Goal: Task Accomplishment & Management: Manage account settings

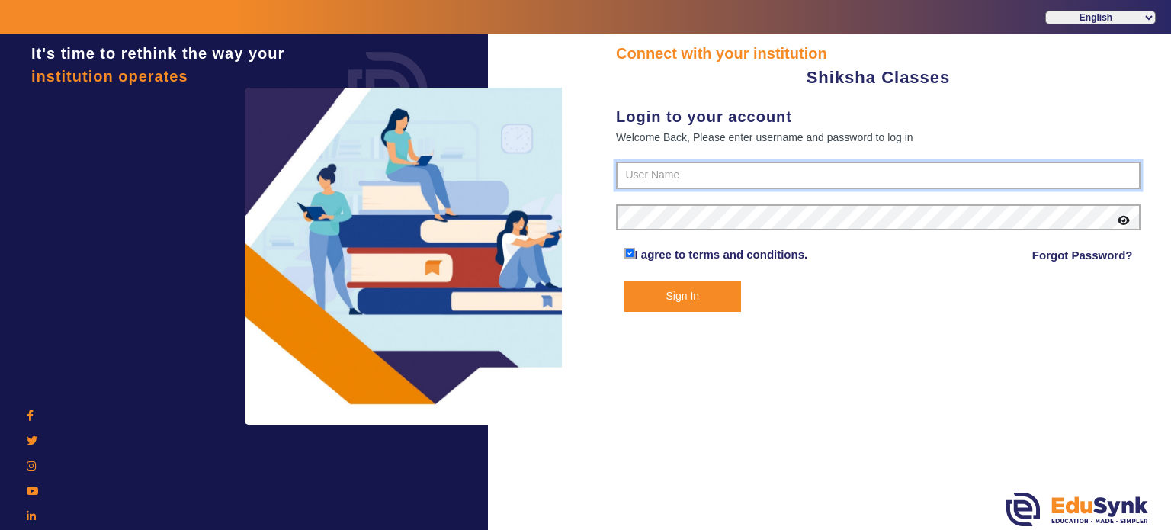
click at [716, 180] on input "text" at bounding box center [878, 175] width 525 height 27
paste input "9113023453"
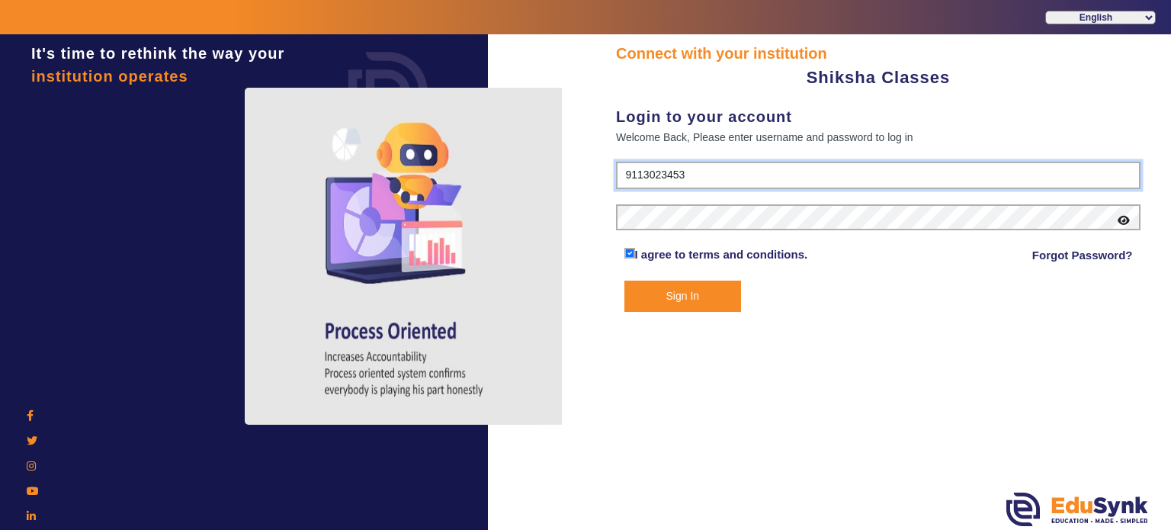
type input "9113023453"
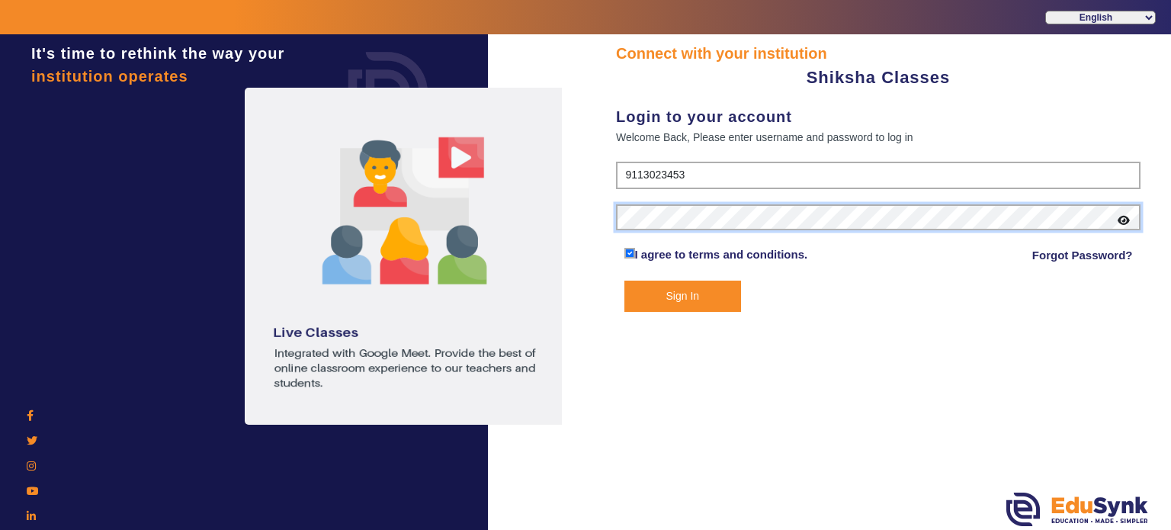
click at [625, 281] on button "Sign In" at bounding box center [683, 296] width 117 height 31
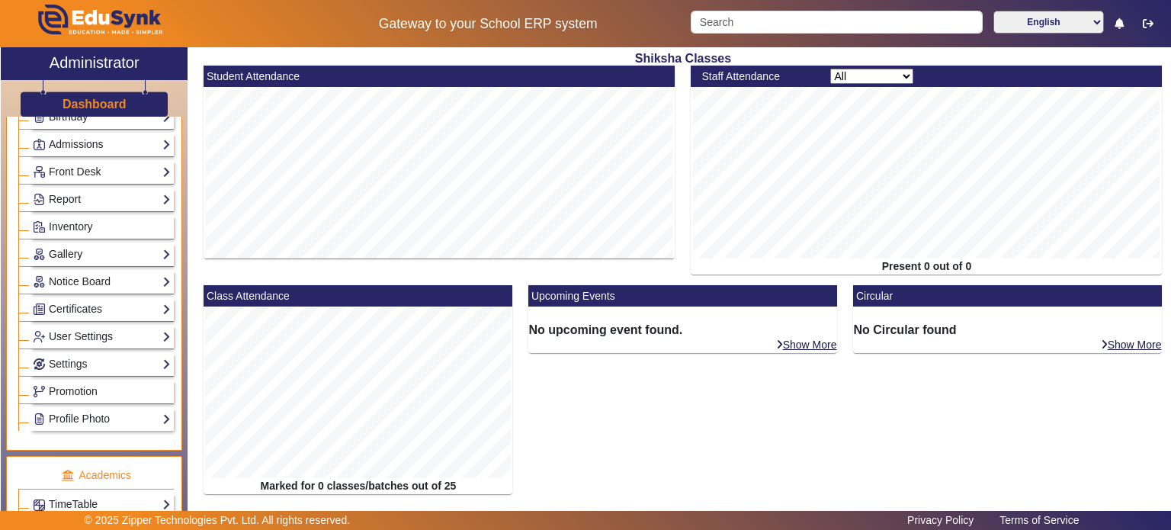
scroll to position [204, 0]
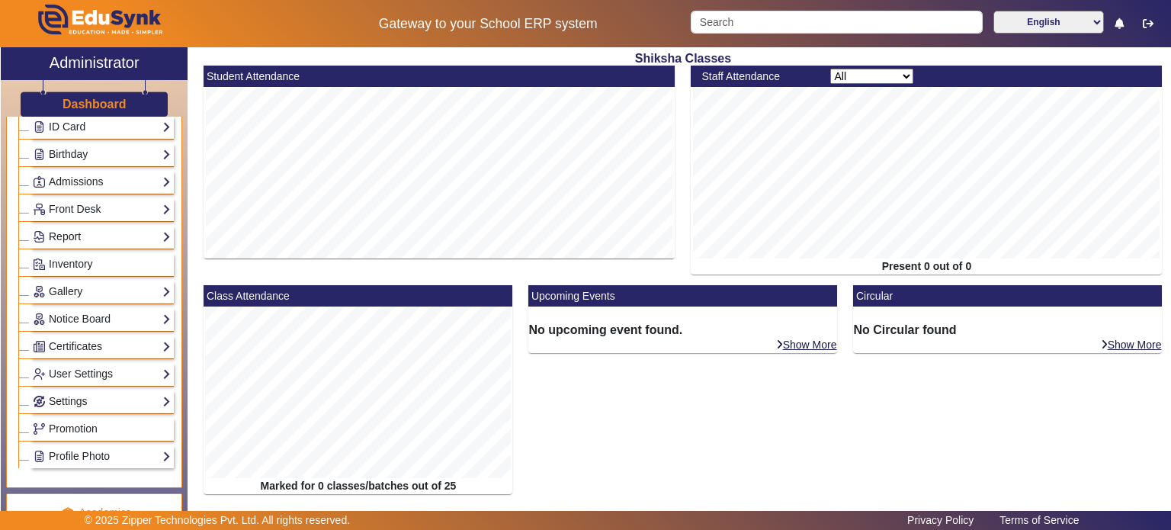
click at [109, 230] on link "Report" at bounding box center [102, 237] width 138 height 18
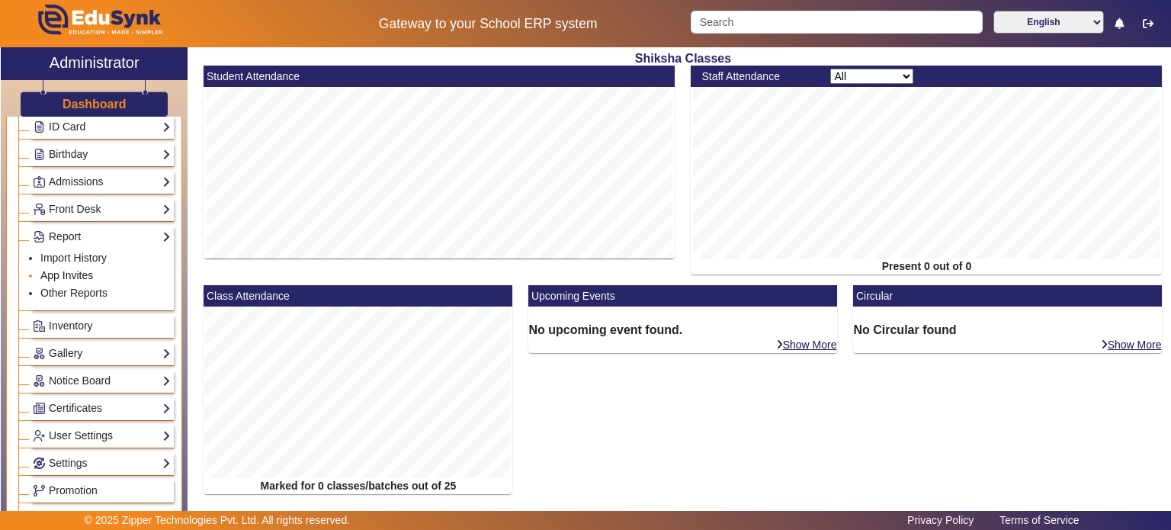
click at [80, 275] on link "App Invites" at bounding box center [66, 275] width 53 height 12
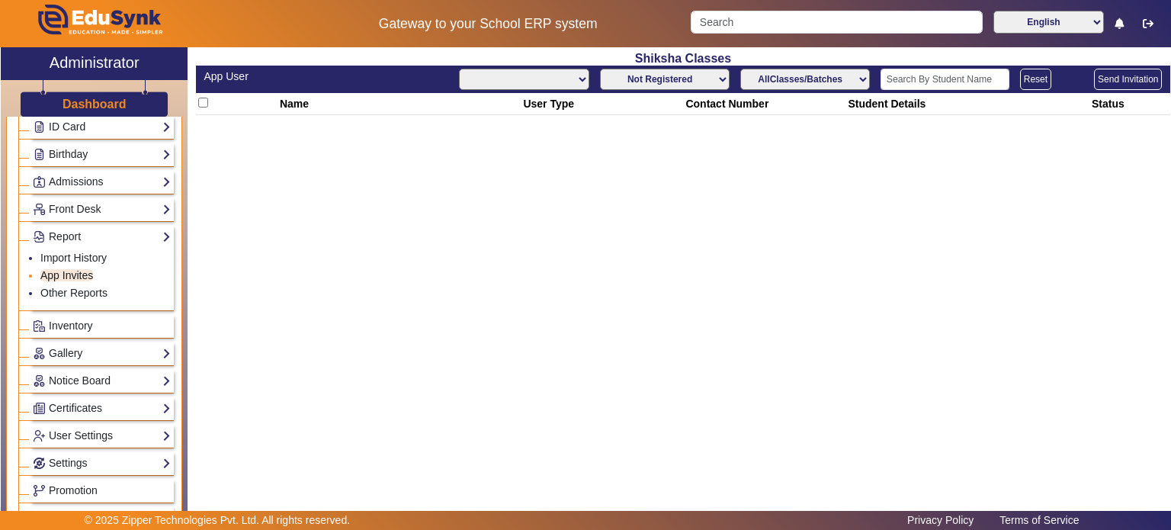
select select "All"
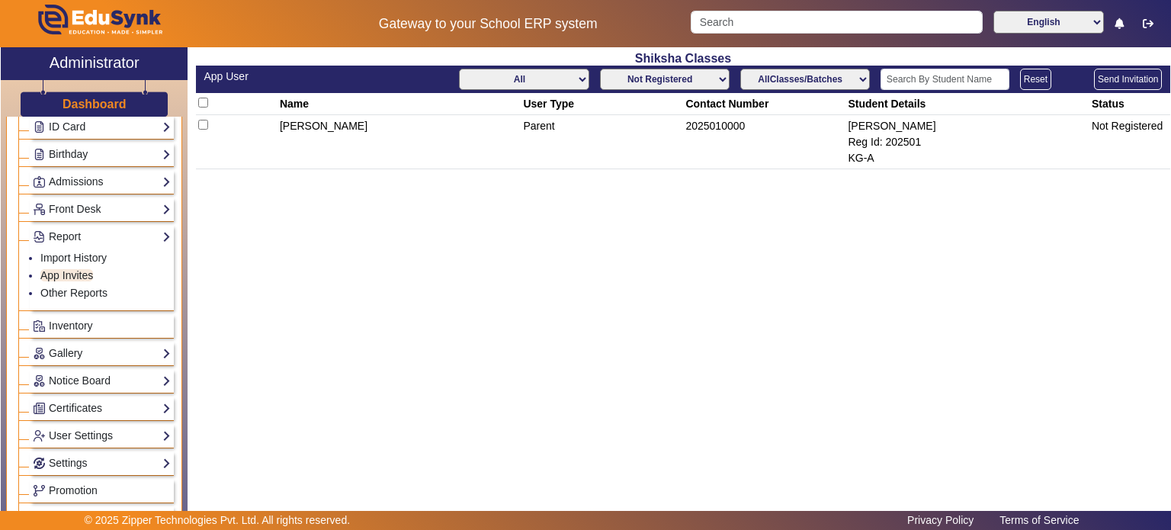
click at [673, 82] on select "Not Registered Registered" at bounding box center [665, 79] width 130 height 21
click at [600, 69] on select "Not Registered Registered" at bounding box center [665, 79] width 130 height 21
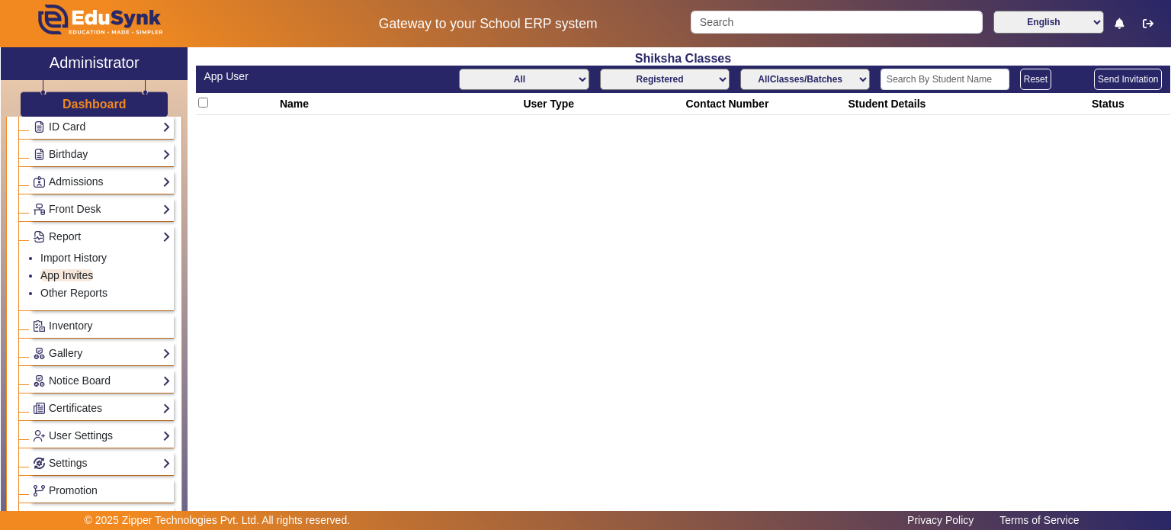
click at [679, 79] on select "Not Registered Registered" at bounding box center [665, 79] width 130 height 21
select select "not_registered"
click at [600, 69] on select "Not Registered Registered" at bounding box center [665, 79] width 130 height 21
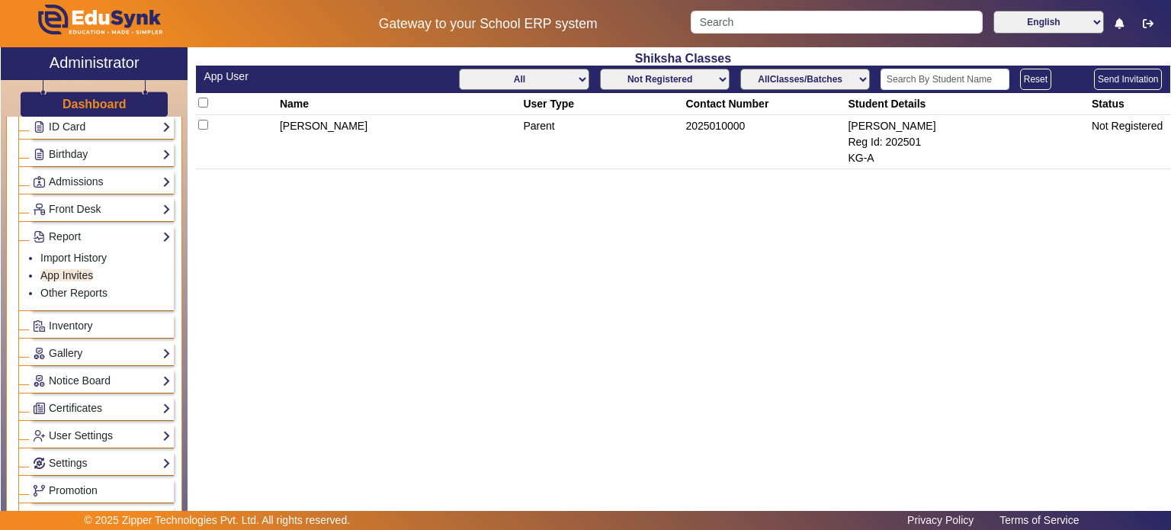
click at [700, 124] on td "2025010000" at bounding box center [764, 142] width 162 height 54
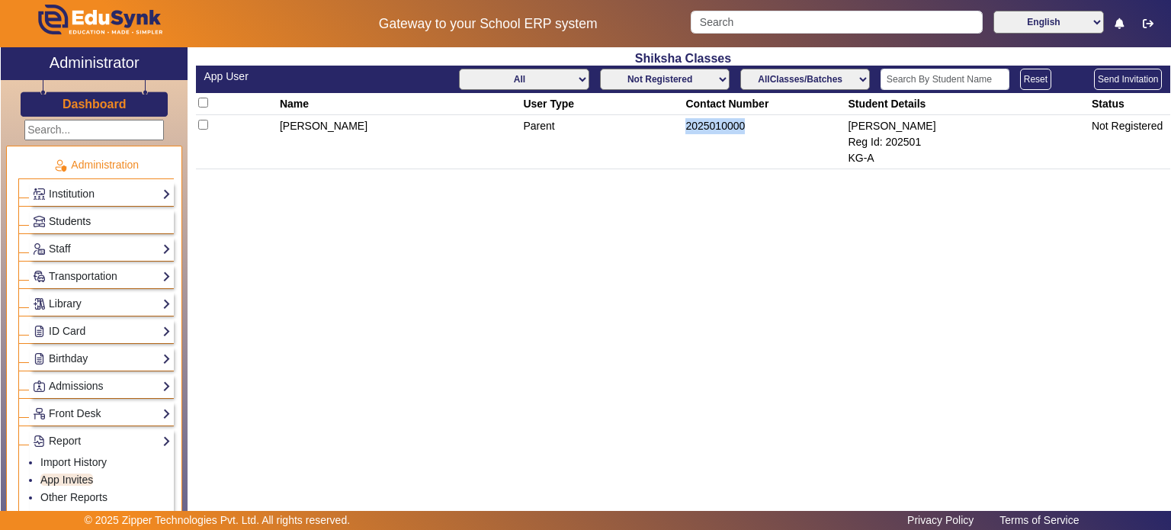
click at [81, 219] on span "Students" at bounding box center [70, 221] width 42 height 12
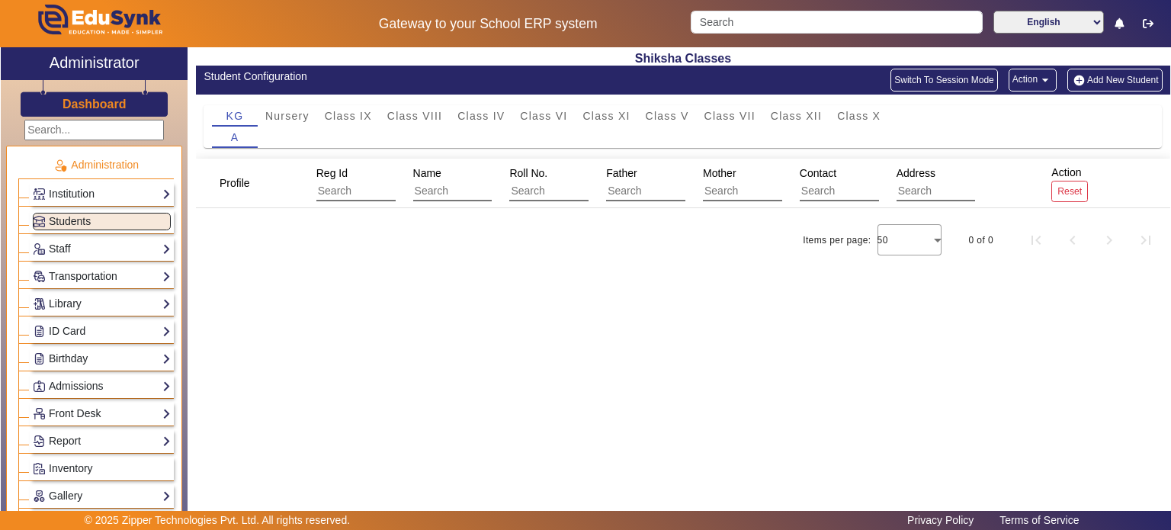
click at [80, 237] on div "Staff Teachers Non Teaching Staff Driver Support Staff" at bounding box center [102, 249] width 144 height 24
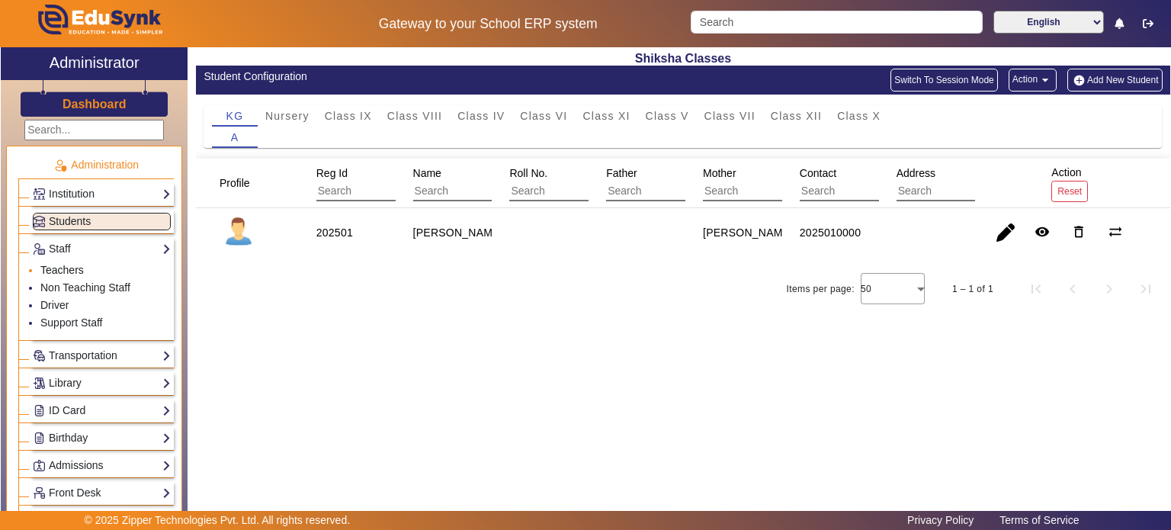
click at [80, 268] on link "Teachers" at bounding box center [61, 270] width 43 height 12
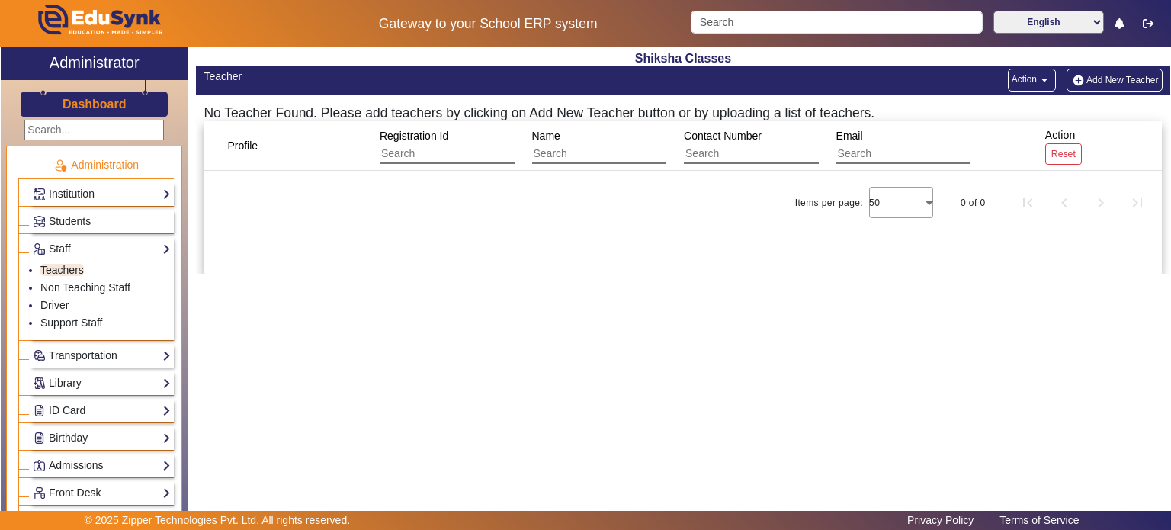
click at [79, 210] on div "Students" at bounding box center [102, 222] width 144 height 24
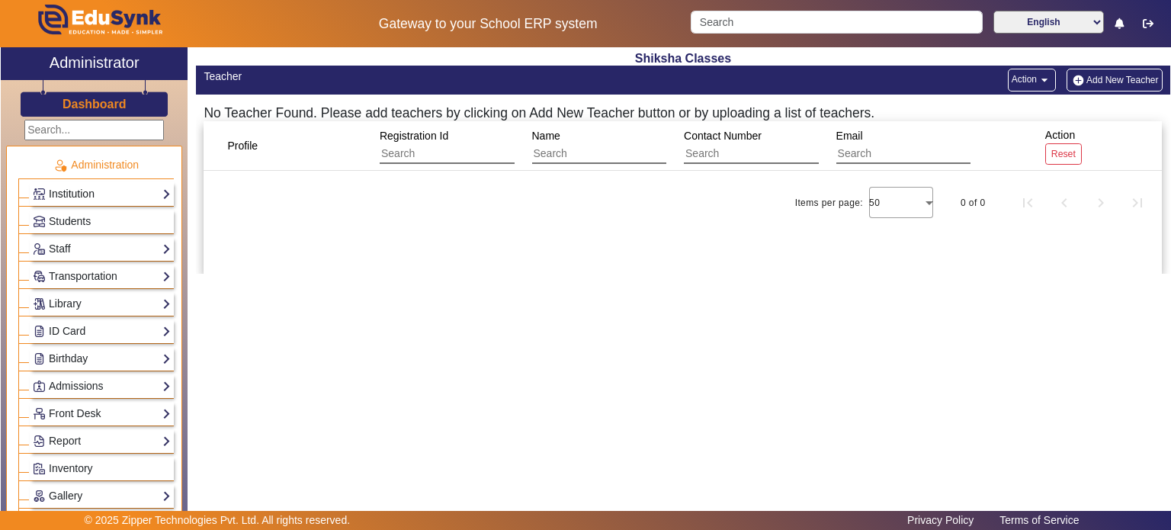
click at [80, 196] on link "Institution" at bounding box center [102, 194] width 138 height 18
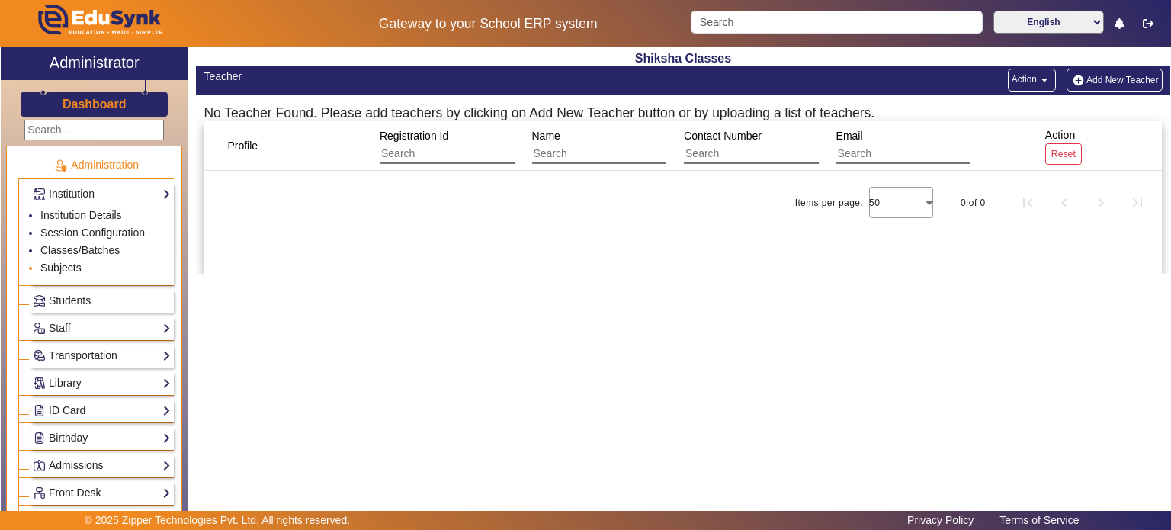
click at [68, 265] on link "Subjects" at bounding box center [60, 268] width 41 height 12
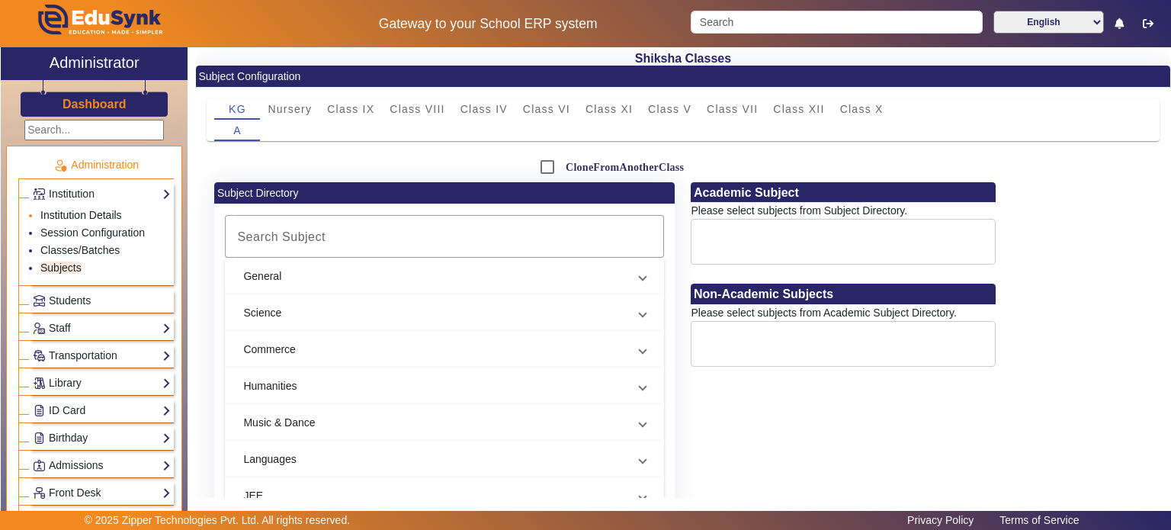
click at [101, 215] on link "Institution Details" at bounding box center [81, 215] width 82 height 12
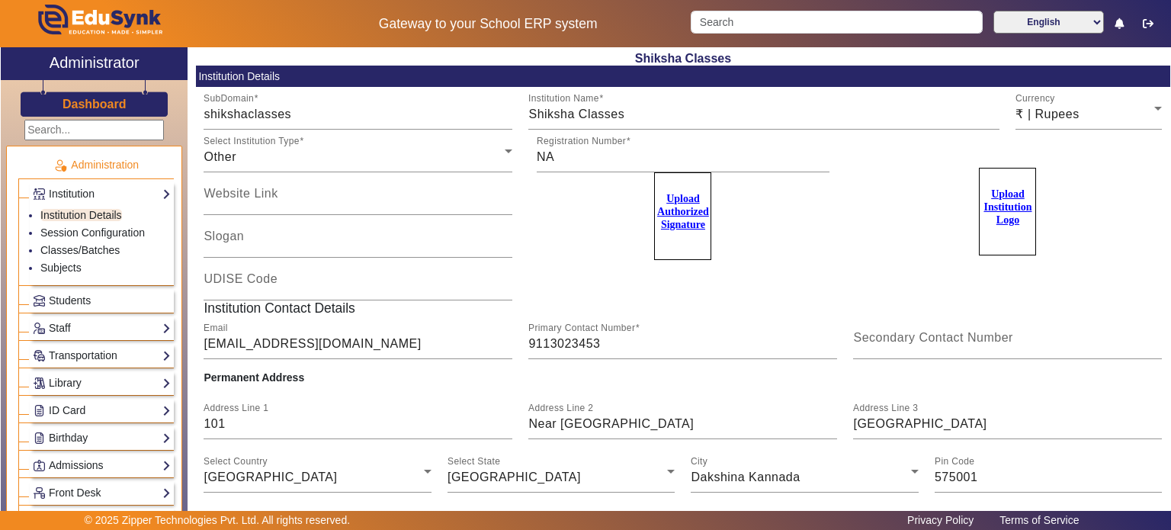
click at [101, 309] on div "Students" at bounding box center [102, 301] width 144 height 24
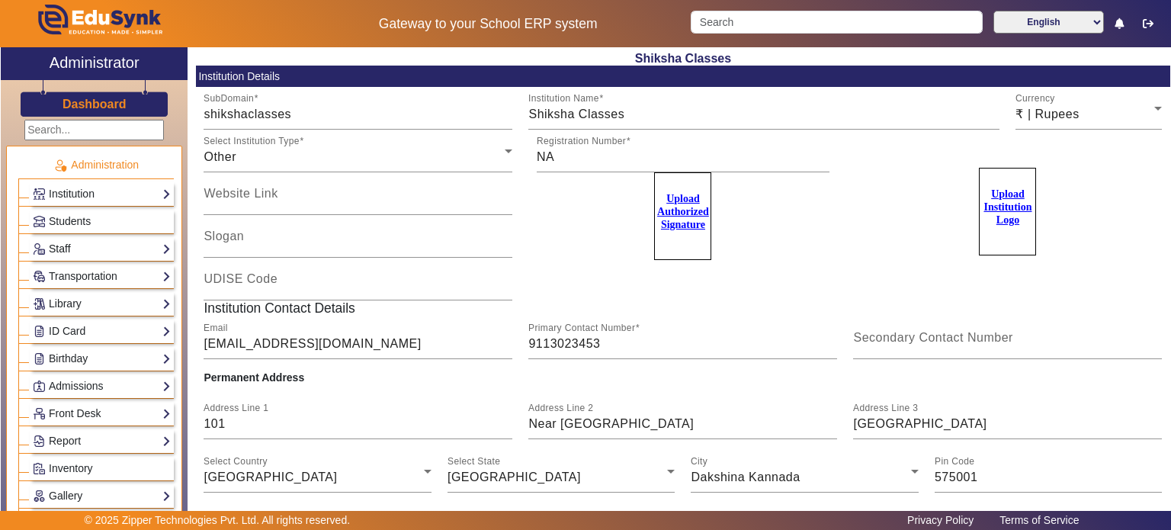
click at [104, 251] on link "Staff" at bounding box center [102, 249] width 138 height 18
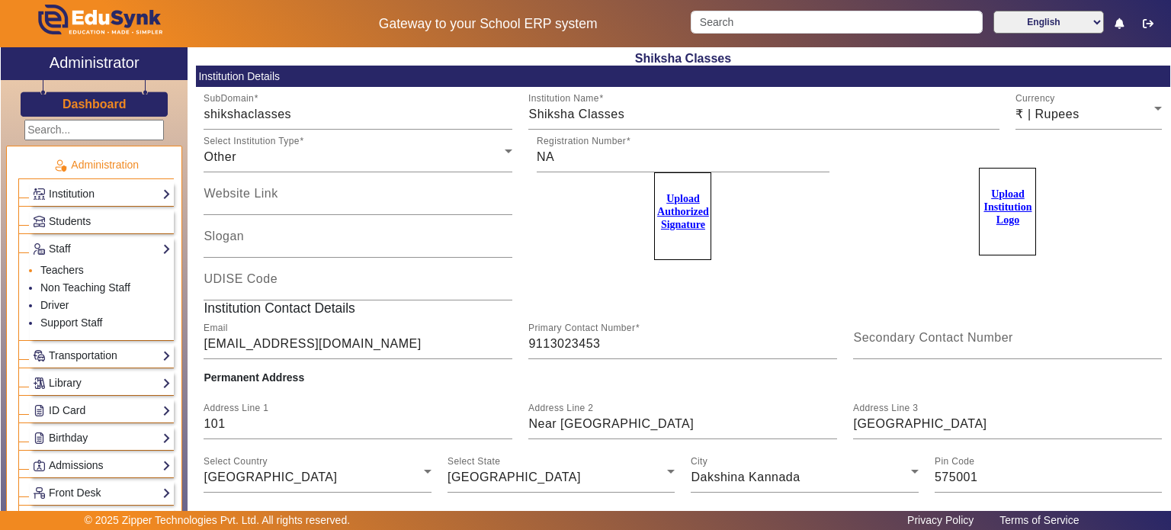
click at [83, 267] on li "Teachers" at bounding box center [105, 271] width 130 height 18
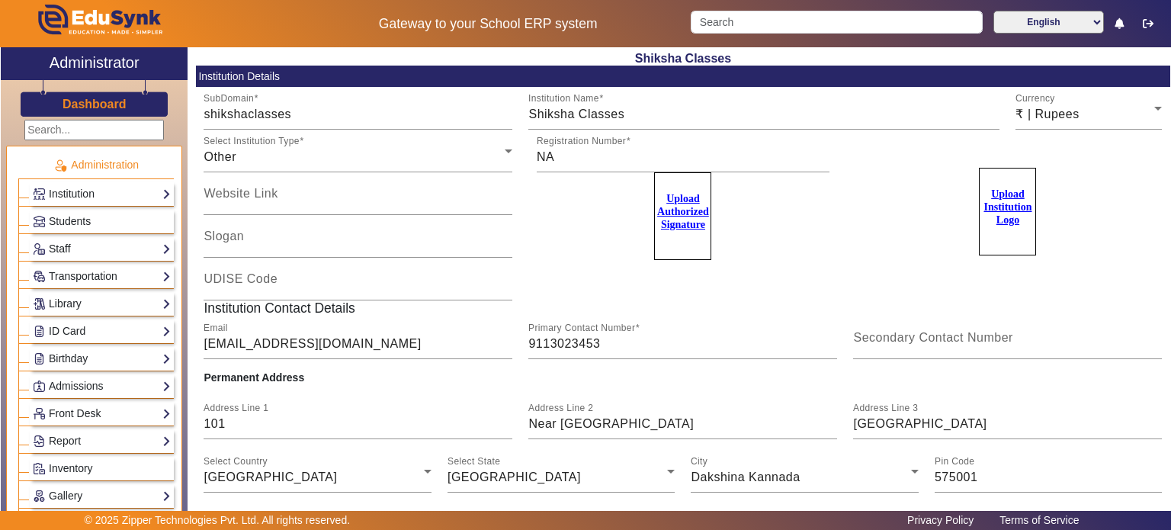
click at [92, 243] on link "Staff" at bounding box center [102, 249] width 138 height 18
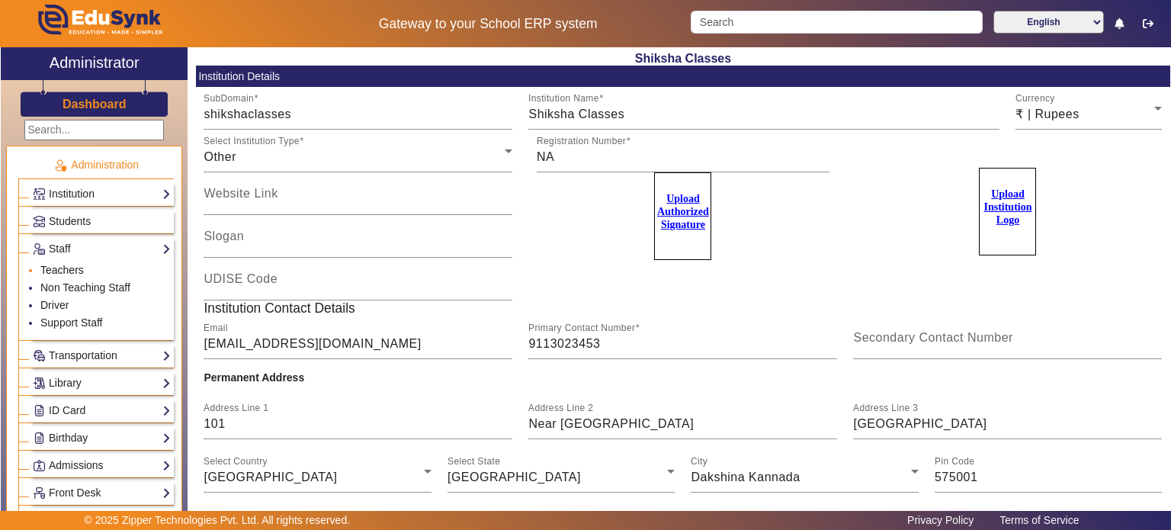
click at [77, 264] on link "Teachers" at bounding box center [61, 270] width 43 height 12
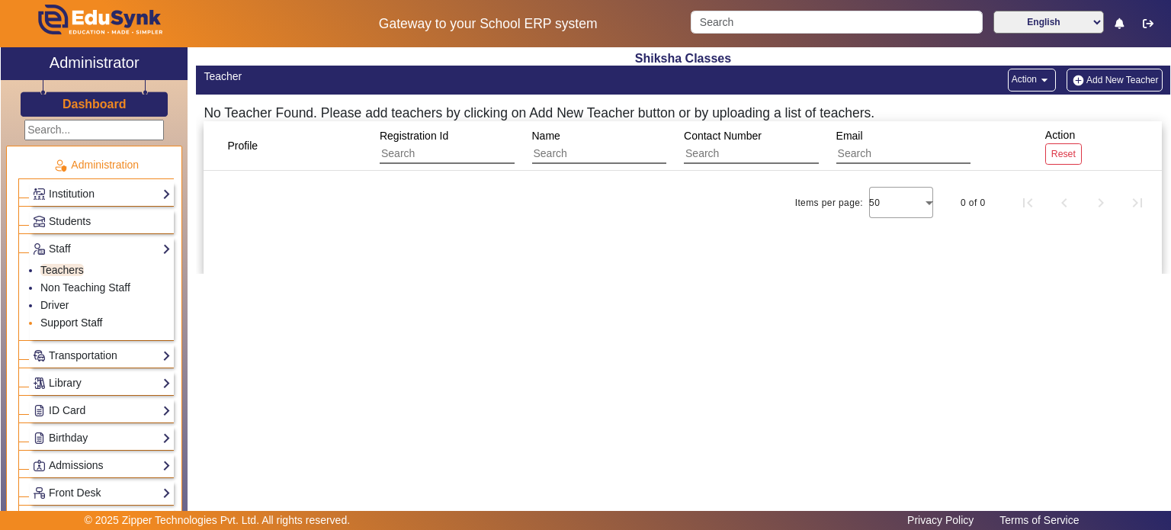
click at [79, 323] on link "Support Staff" at bounding box center [71, 322] width 62 height 12
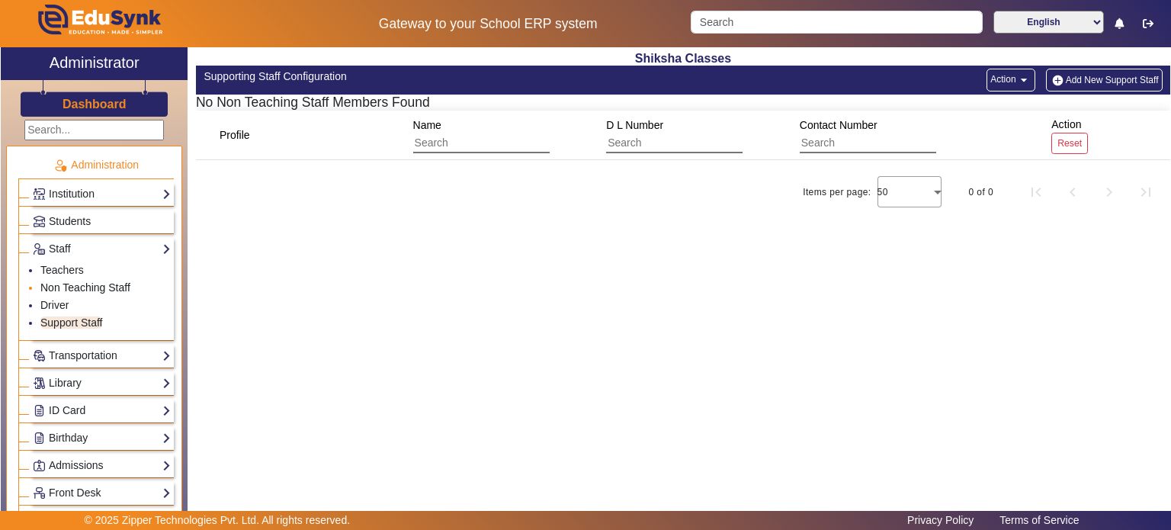
click at [98, 289] on link "Non Teaching Staff" at bounding box center [85, 287] width 90 height 12
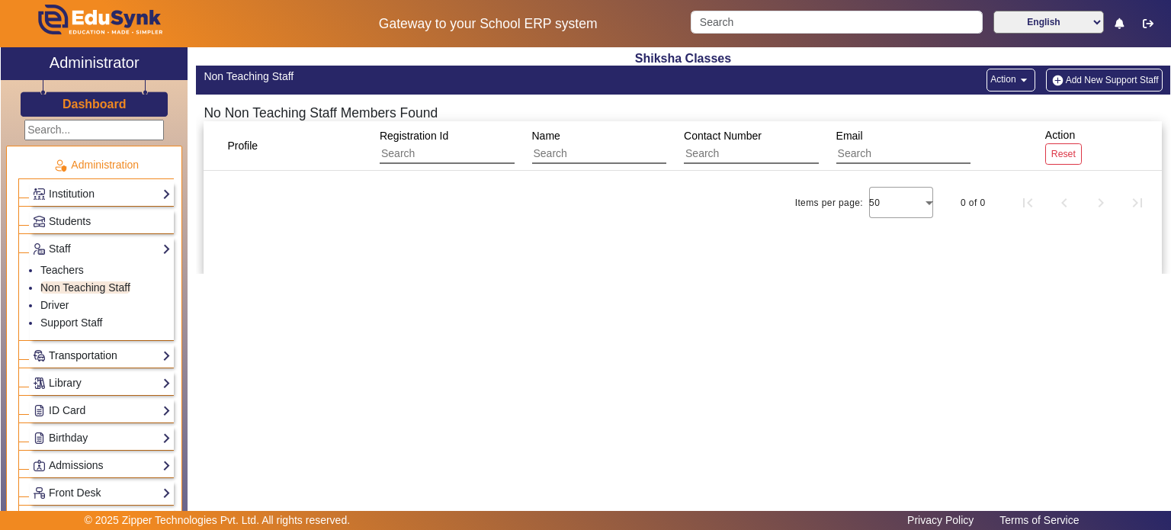
click at [95, 352] on link "Transportation" at bounding box center [102, 356] width 138 height 18
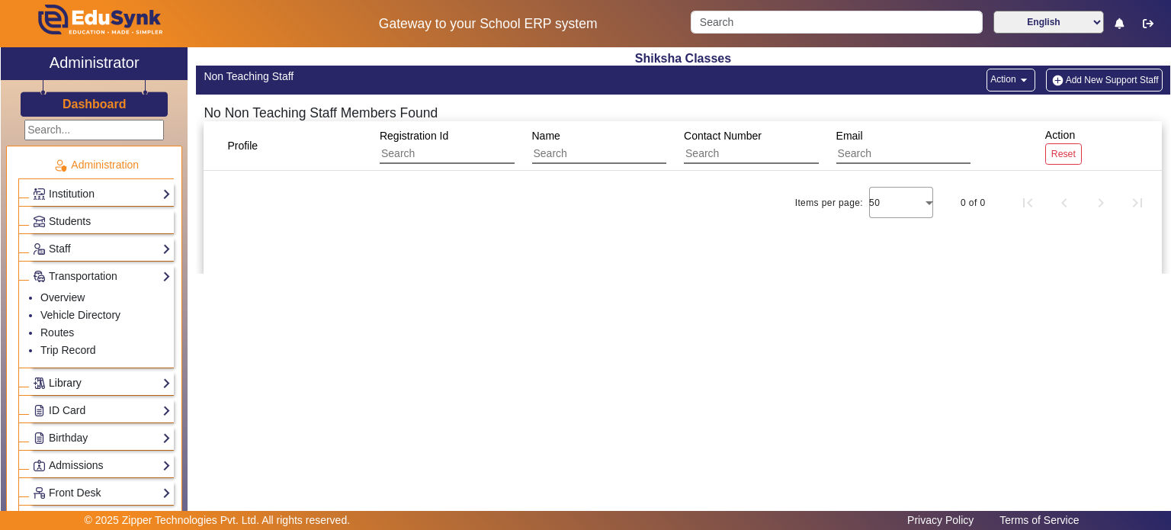
click at [82, 377] on link "Library" at bounding box center [102, 383] width 138 height 18
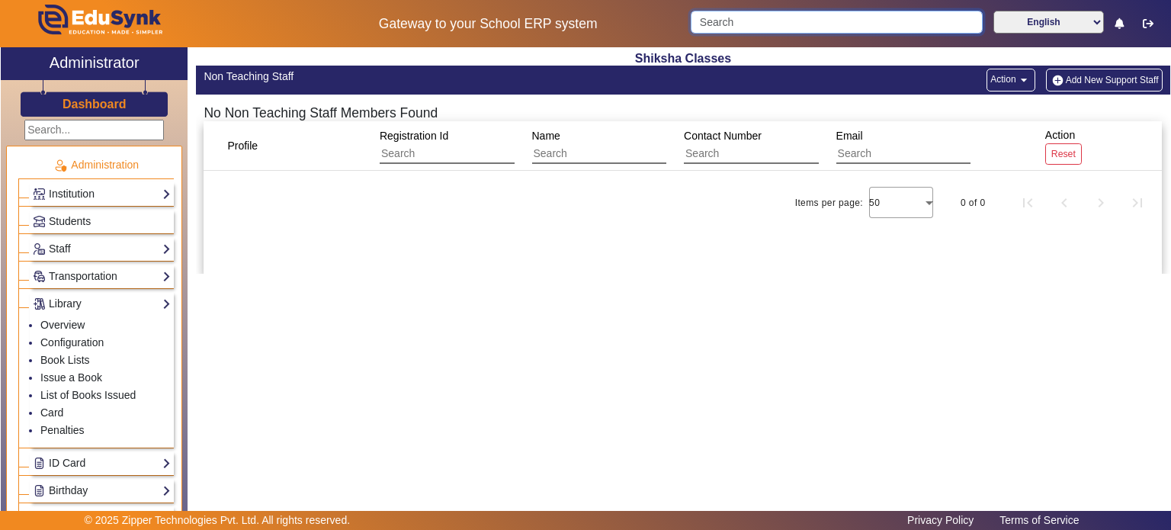
click at [733, 24] on input "Search" at bounding box center [836, 22] width 291 height 23
type input "9"
click at [82, 218] on span "Students" at bounding box center [70, 221] width 42 height 12
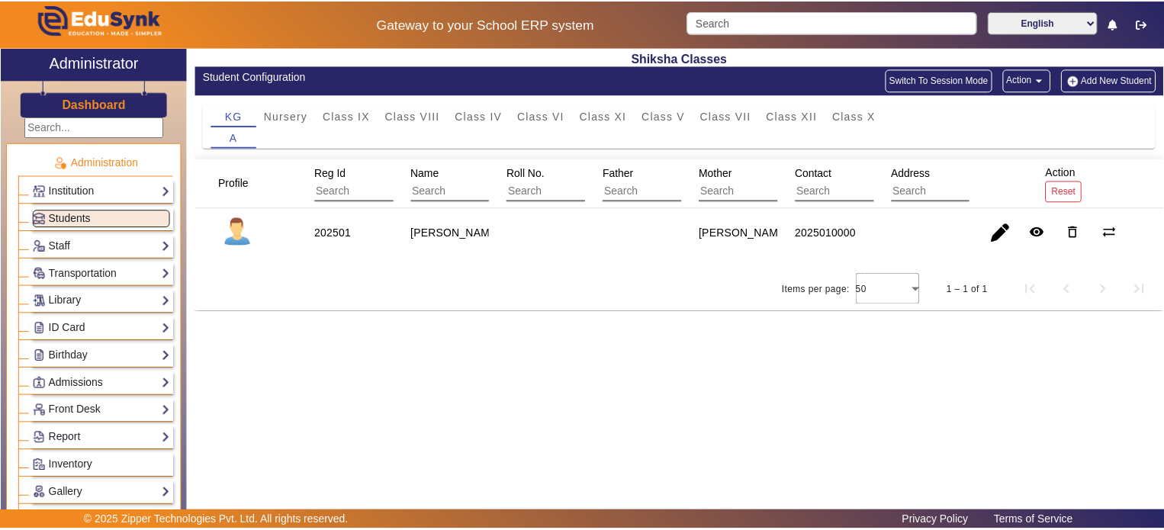
scroll to position [5, 0]
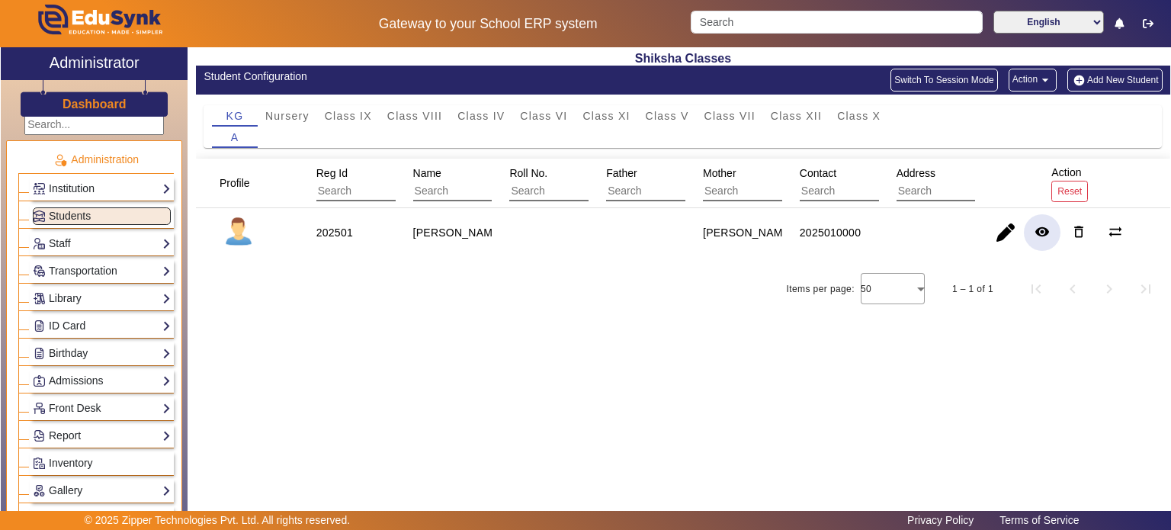
click at [1043, 233] on mat-icon "remove_red_eye" at bounding box center [1042, 231] width 15 height 15
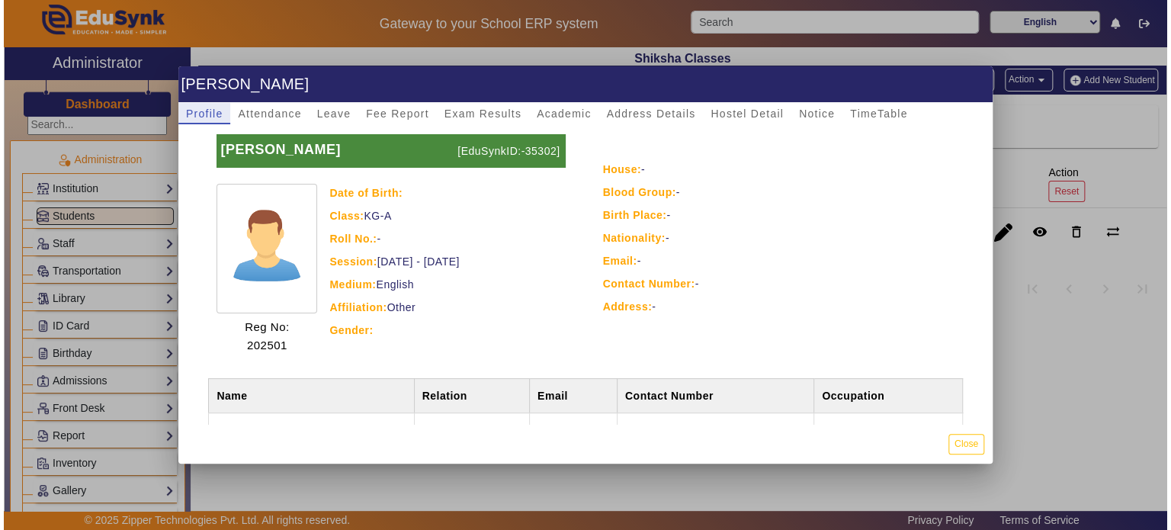
scroll to position [67, 0]
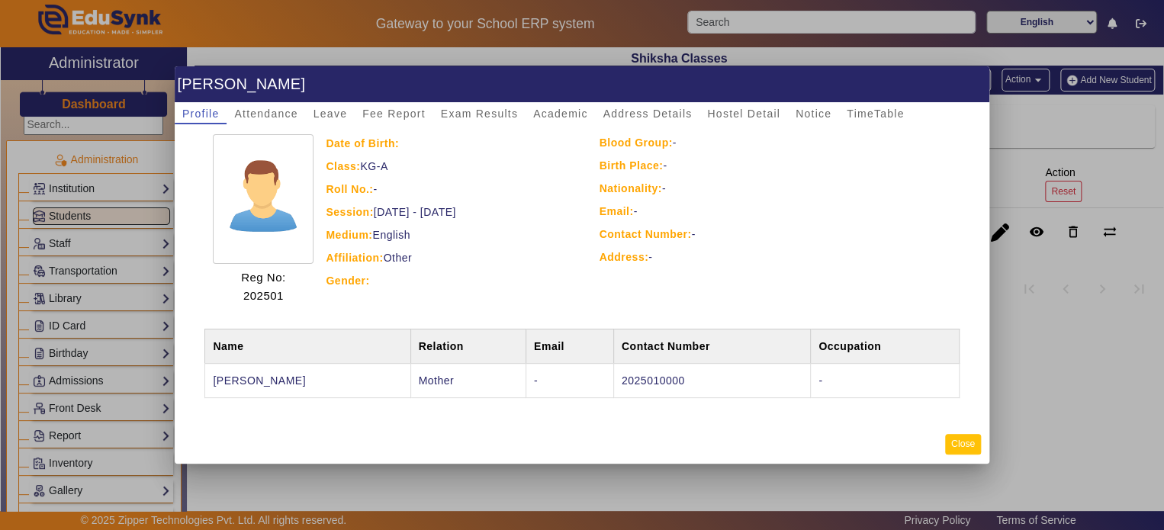
click at [958, 438] on button "Close" at bounding box center [963, 444] width 36 height 21
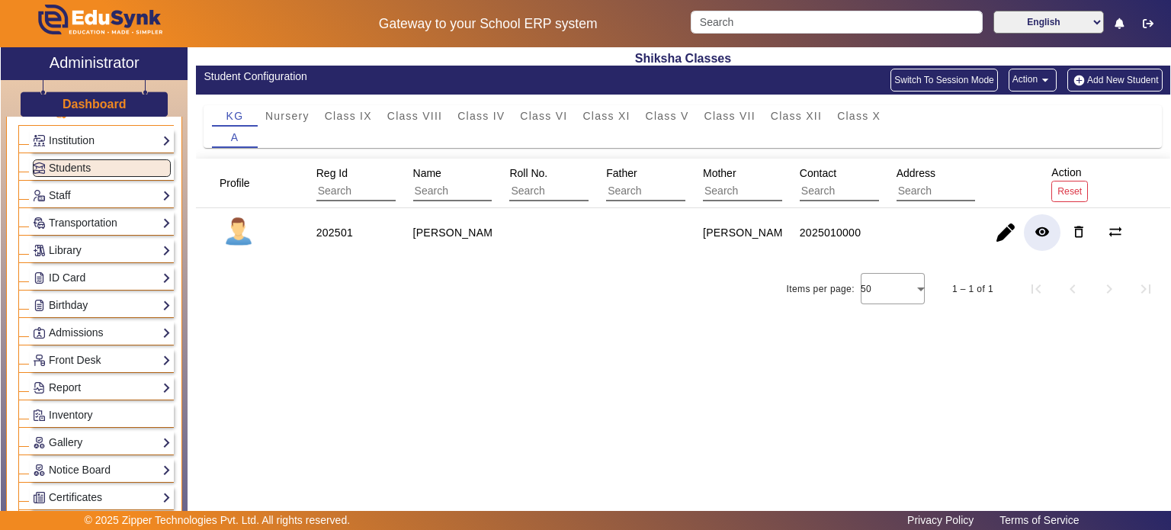
scroll to position [0, 0]
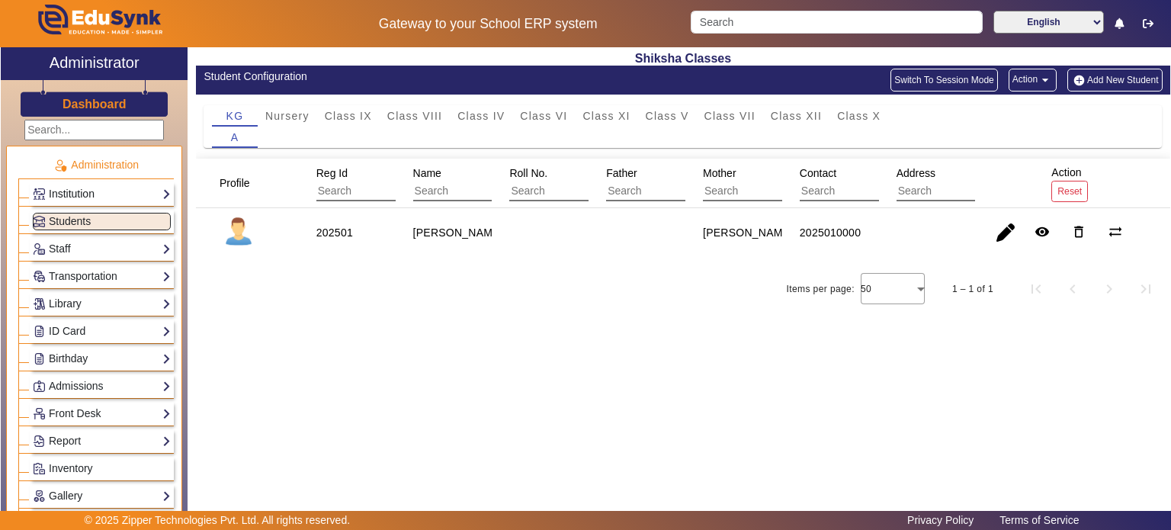
click at [125, 197] on link "Institution" at bounding box center [102, 194] width 138 height 18
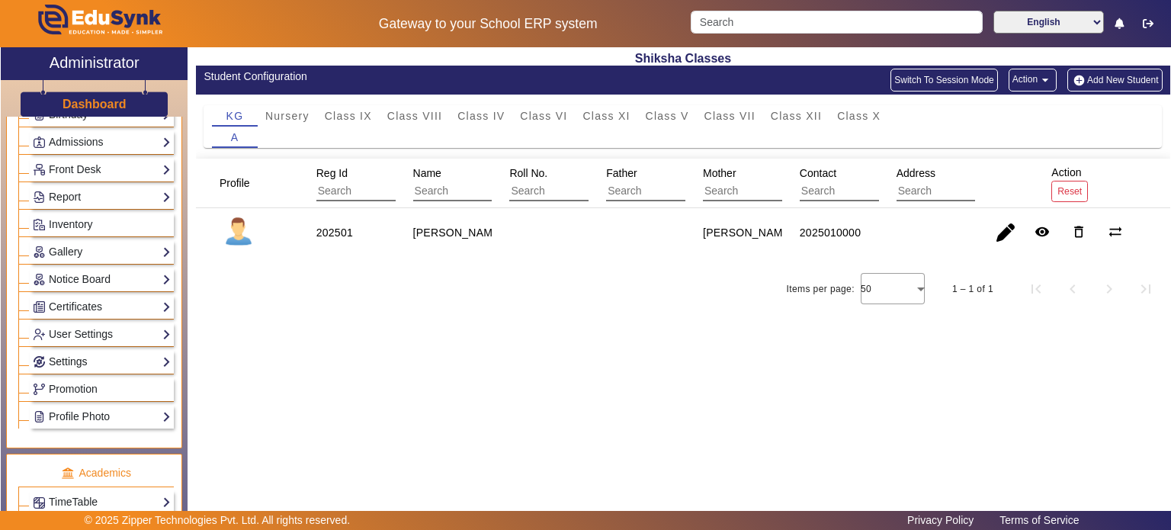
scroll to position [322, 0]
click at [108, 204] on div "Report Import History App Invites Other Reports" at bounding box center [102, 199] width 144 height 24
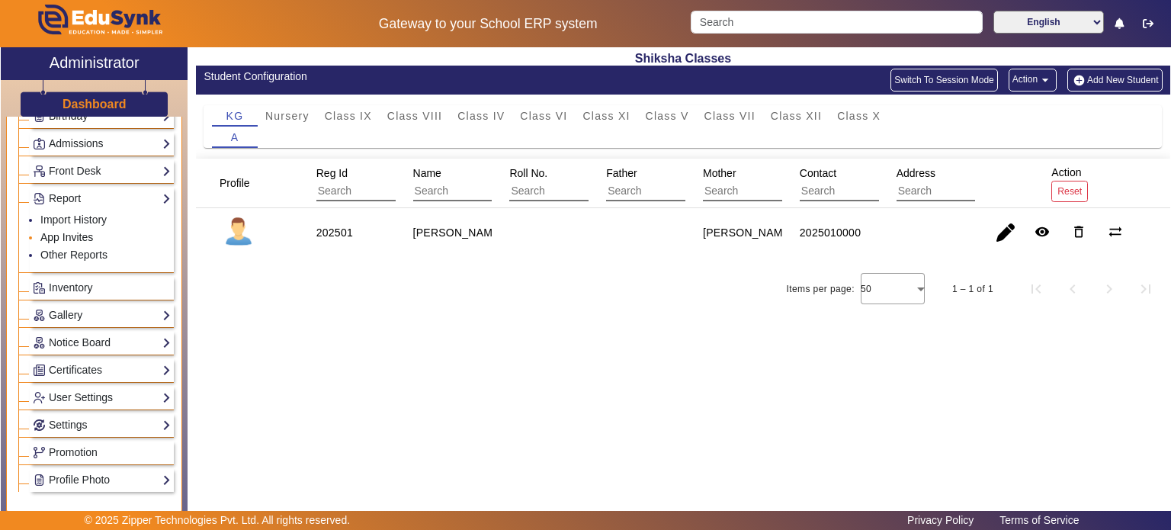
click at [82, 234] on link "App Invites" at bounding box center [66, 237] width 53 height 12
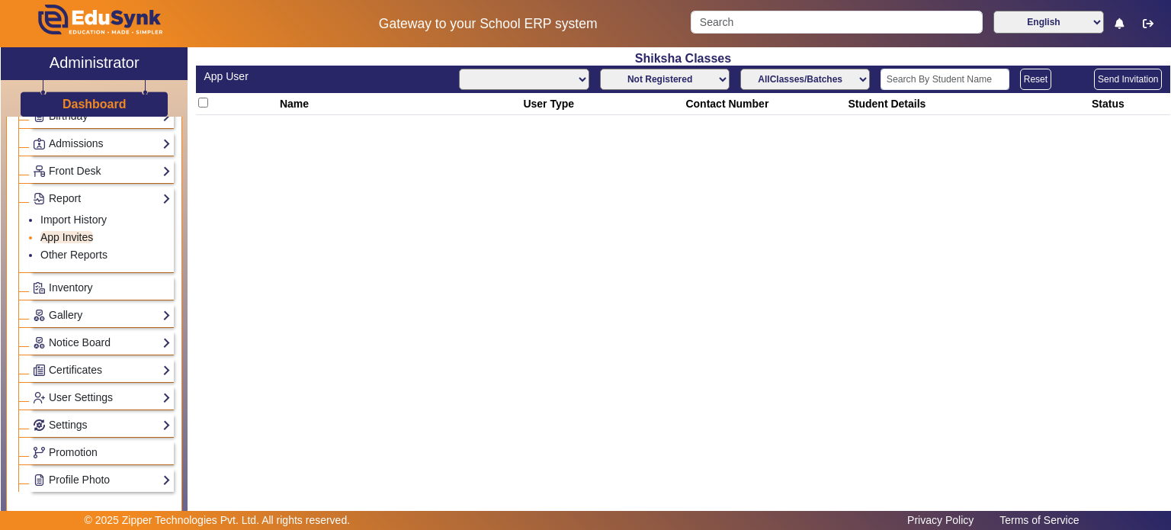
select select "All"
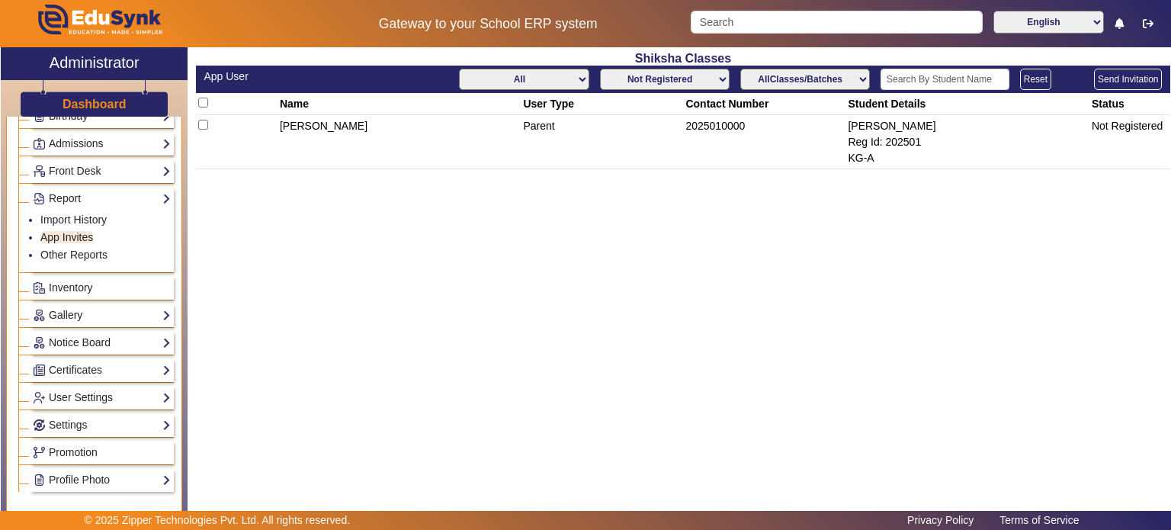
click at [648, 79] on select "Not Registered Registered" at bounding box center [665, 79] width 130 height 21
click at [600, 69] on select "Not Registered Registered" at bounding box center [665, 79] width 130 height 21
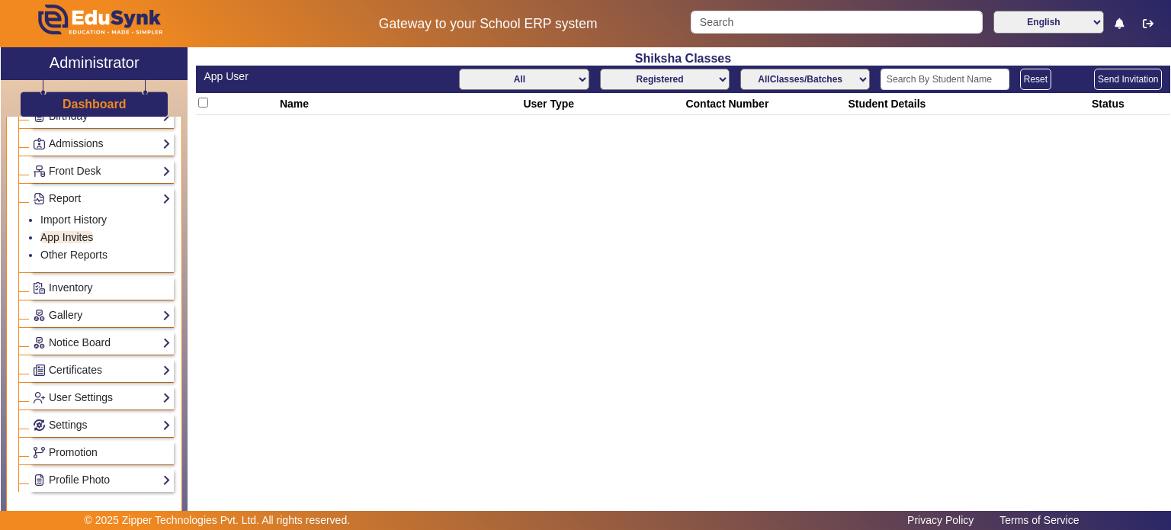
click at [673, 75] on select "Not Registered Registered" at bounding box center [665, 79] width 130 height 21
select select "not_registered"
click at [600, 69] on select "Not Registered Registered" at bounding box center [665, 79] width 130 height 21
